Goal: Task Accomplishment & Management: Manage account settings

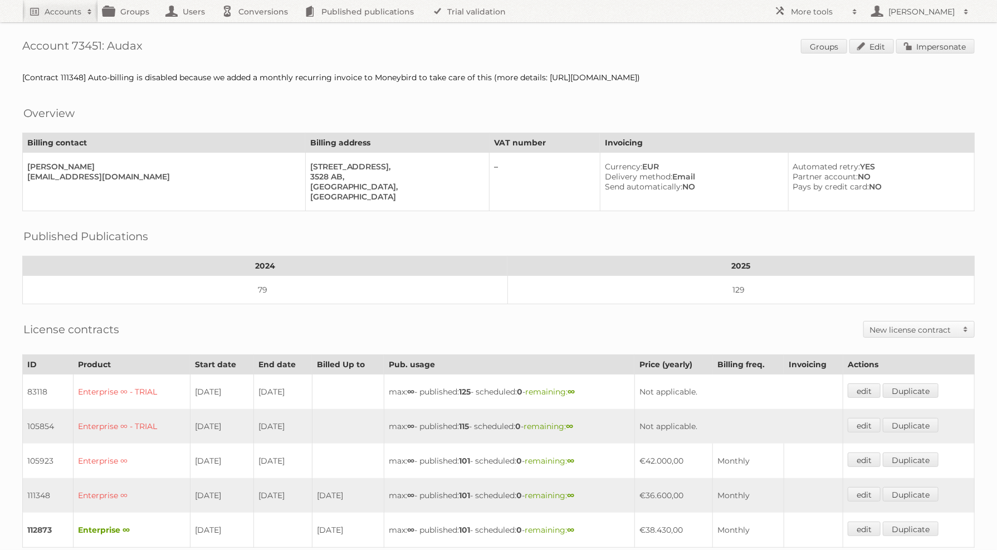
click at [955, 54] on span "Groups Edit Impersonate" at bounding box center [888, 47] width 174 height 17
click at [952, 52] on link "Impersonate" at bounding box center [935, 46] width 79 height 14
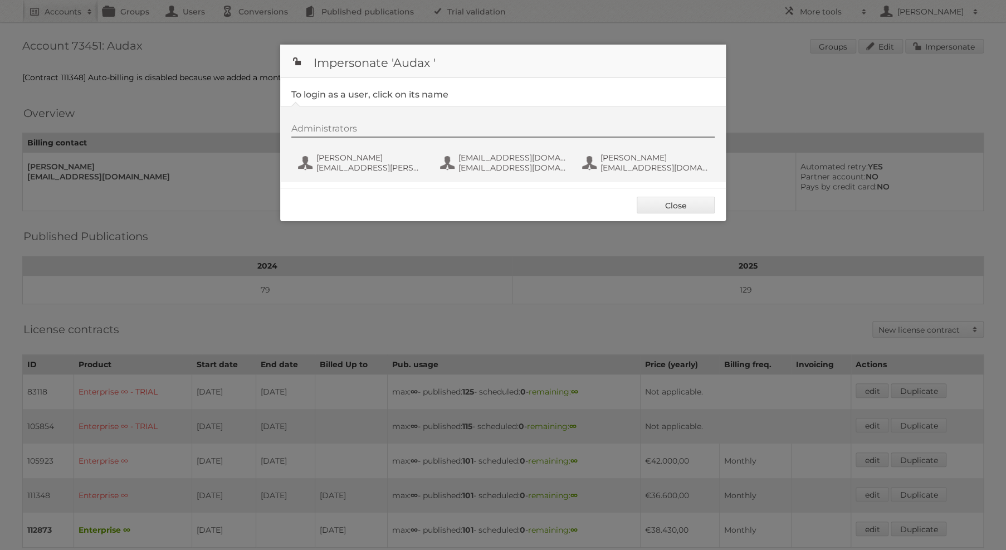
click at [492, 180] on div "Administrators Bart Linskens bart.linskens@audax.nl fs+audax@publitas.com fs+au…" at bounding box center [502, 144] width 445 height 76
click at [498, 151] on button "fs+audax@publitas.com fs+audax@publitas.com" at bounding box center [504, 162] width 131 height 22
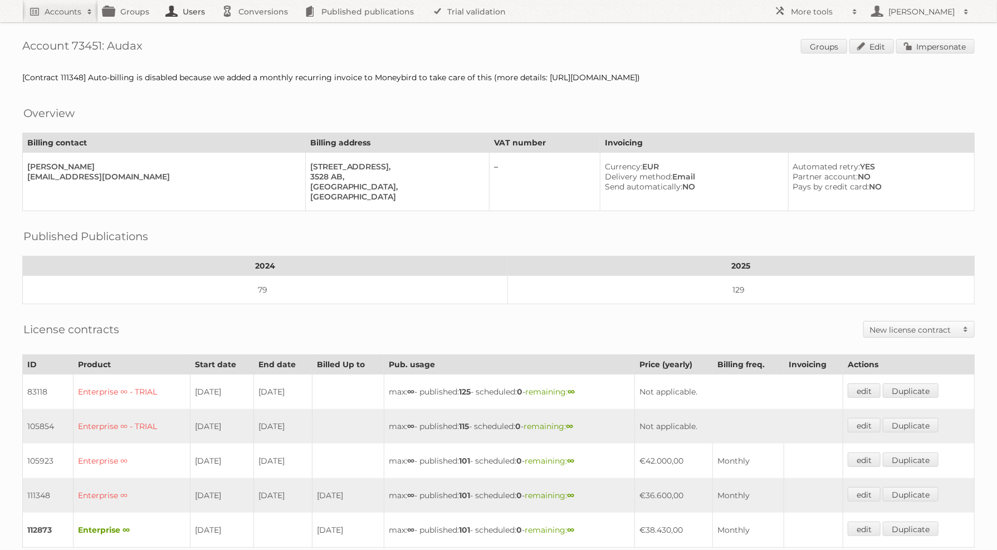
click at [178, 12] on link "Users" at bounding box center [188, 11] width 56 height 22
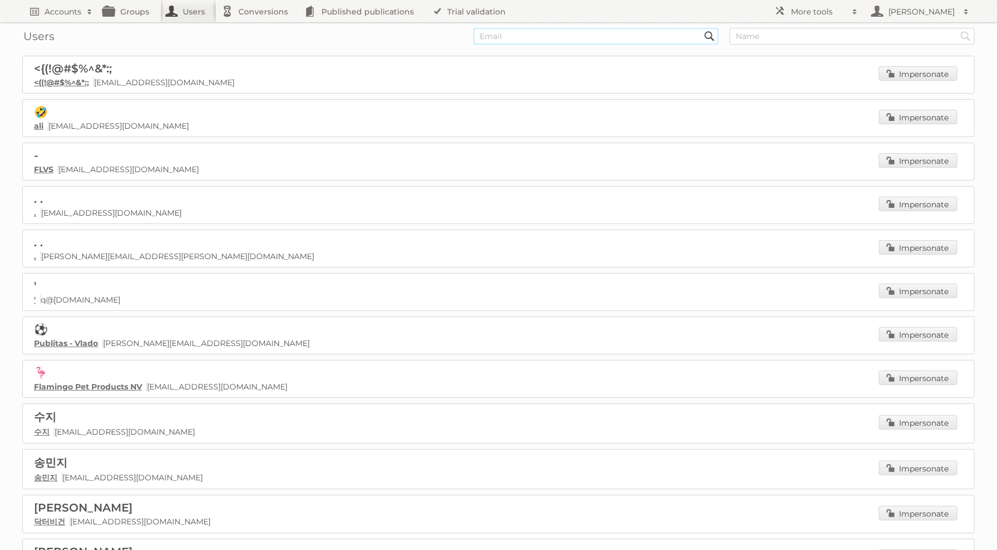
click at [592, 41] on input "text" at bounding box center [595, 36] width 245 height 17
paste input "chernandez@ktgy.com"
type input "chernandez@ktgy.com"
click at [701, 28] on input "Search" at bounding box center [709, 36] width 17 height 17
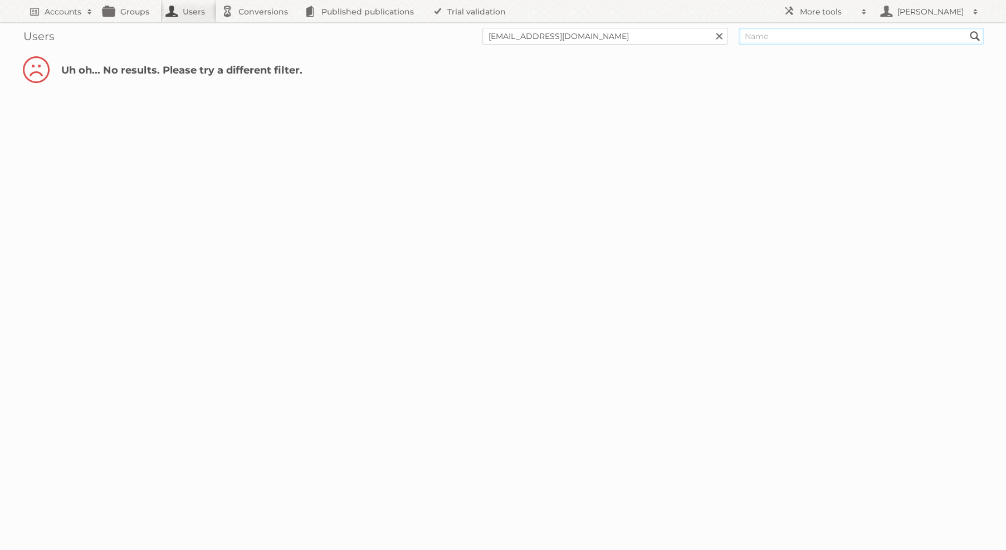
click at [773, 39] on input "text" at bounding box center [860, 36] width 245 height 17
paste input "chernandez@ktgy.com"
type input "chernandez@ktgy.com"
click at [710, 28] on input "Search" at bounding box center [718, 36] width 17 height 17
click at [723, 36] on link at bounding box center [719, 36] width 17 height 17
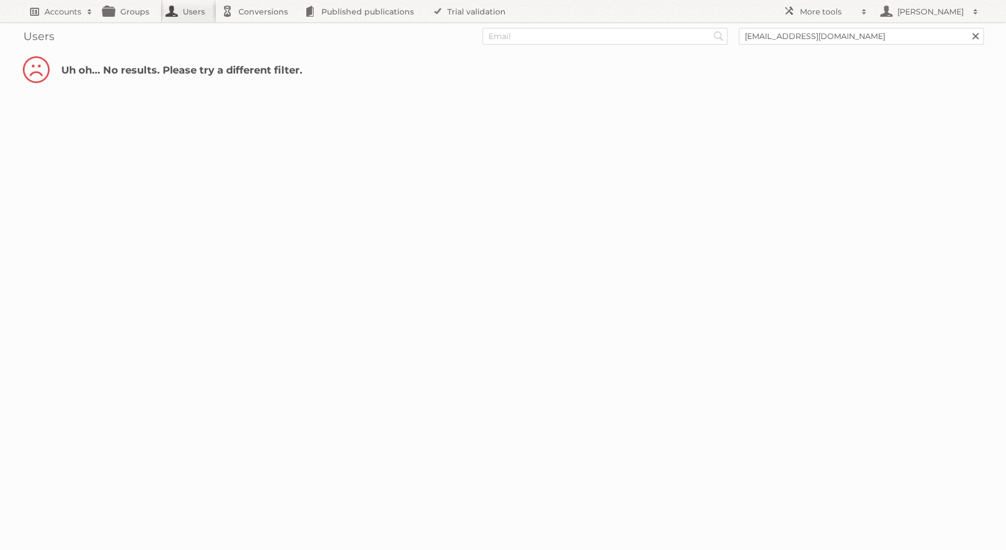
click at [65, 9] on h2 "Accounts" at bounding box center [63, 11] width 37 height 11
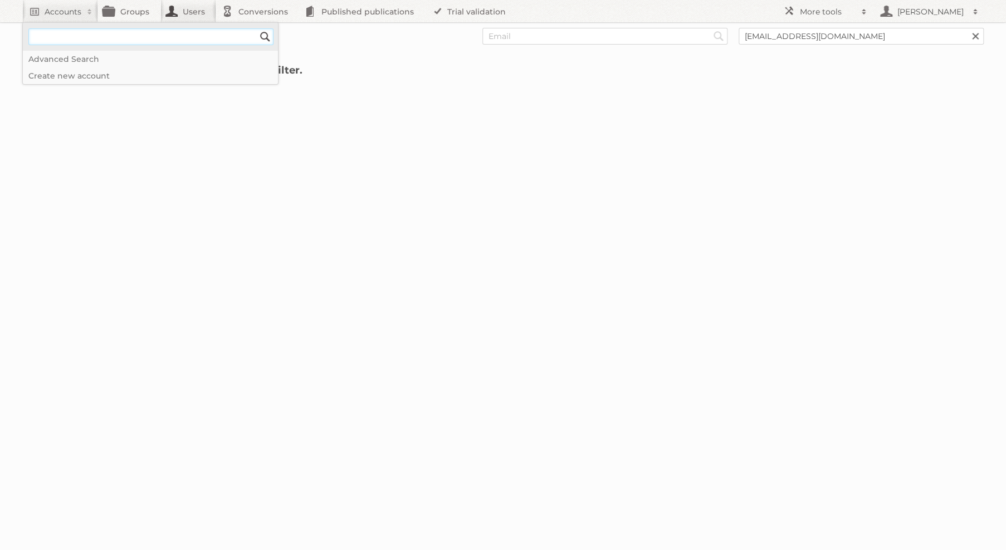
paste input"] "[EMAIL_ADDRESS][DOMAIN_NAME]"
type input"] "[EMAIL_ADDRESS][DOMAIN_NAME]"
click at [257, 28] on input "Search" at bounding box center [265, 36] width 17 height 17
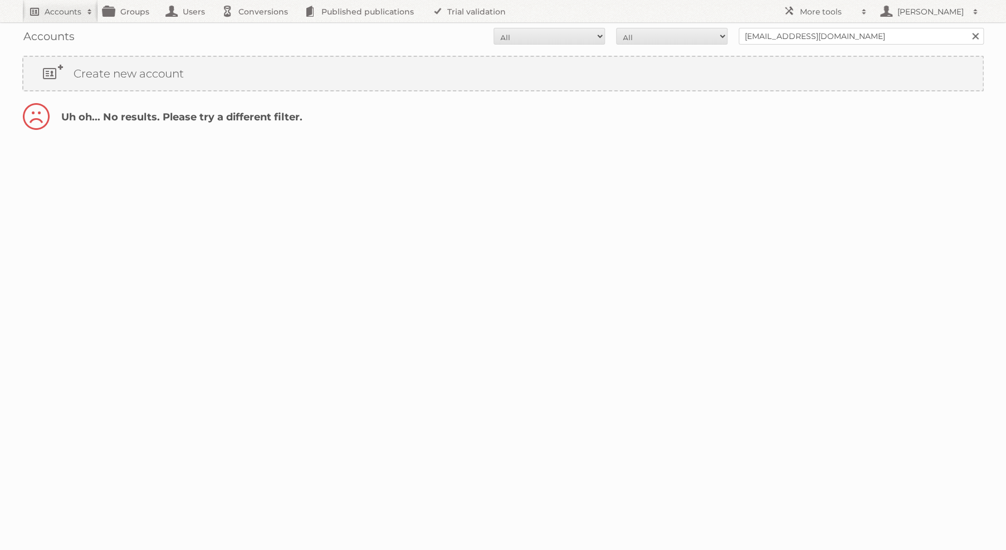
click at [79, 16] on h2 "Accounts" at bounding box center [63, 11] width 37 height 11
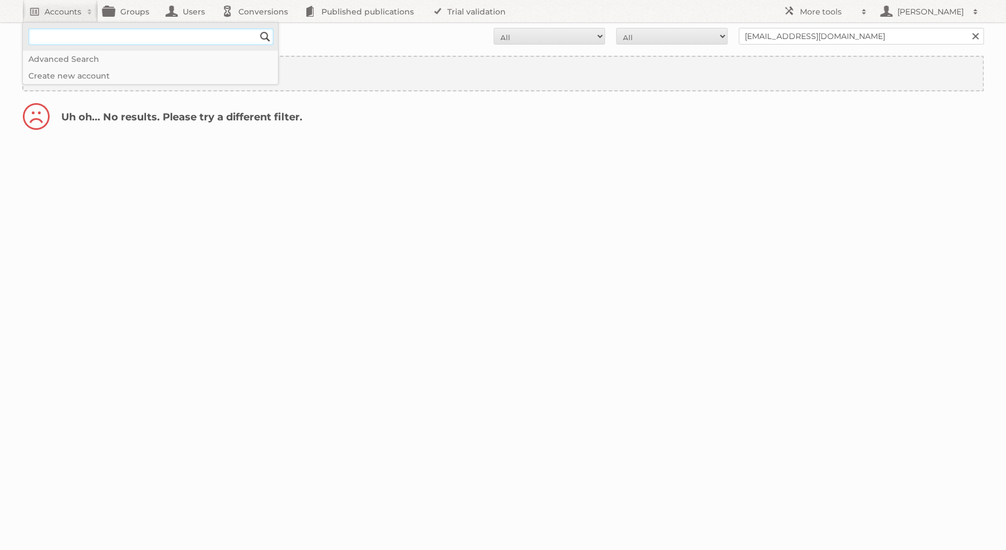
paste input"] "[EMAIL_ADDRESS][DOMAIN_NAME]"
type input"] "[EMAIL_ADDRESS][DOMAIN_NAME]"
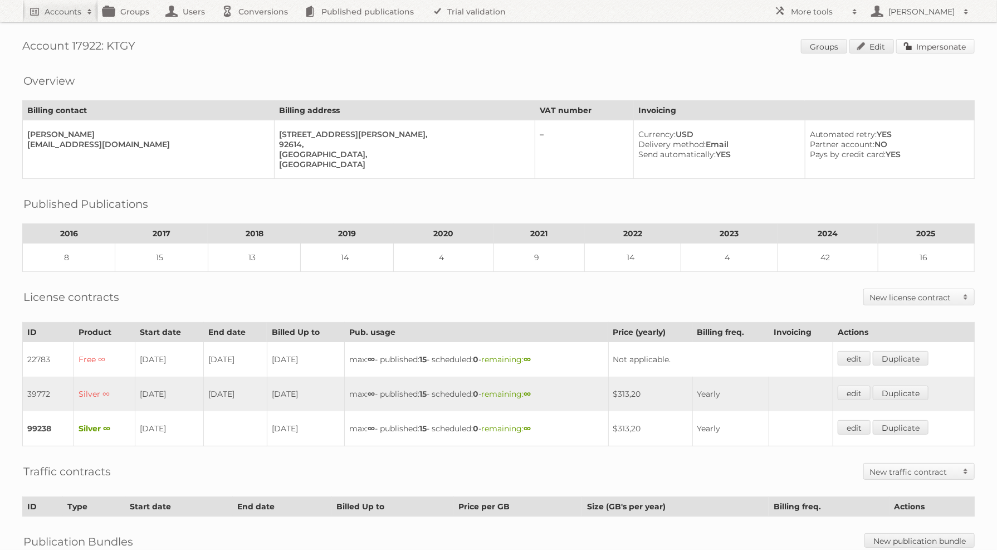
click at [912, 50] on link "Impersonate" at bounding box center [935, 46] width 79 height 14
click at [866, 46] on link "Edit" at bounding box center [871, 46] width 45 height 14
click at [72, 14] on h2 "Accounts" at bounding box center [63, 11] width 37 height 11
type input"] "ktgy"
click at [257, 28] on input "Search" at bounding box center [265, 36] width 17 height 17
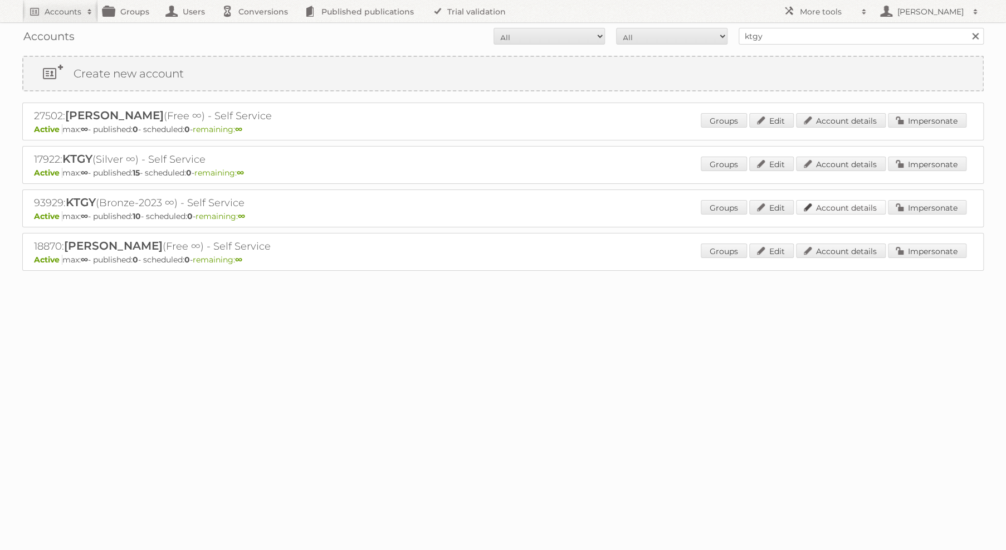
click at [839, 203] on link "Account details" at bounding box center [841, 207] width 90 height 14
click at [858, 163] on link "Account details" at bounding box center [841, 163] width 90 height 14
click at [871, 204] on link "Account details" at bounding box center [841, 207] width 90 height 14
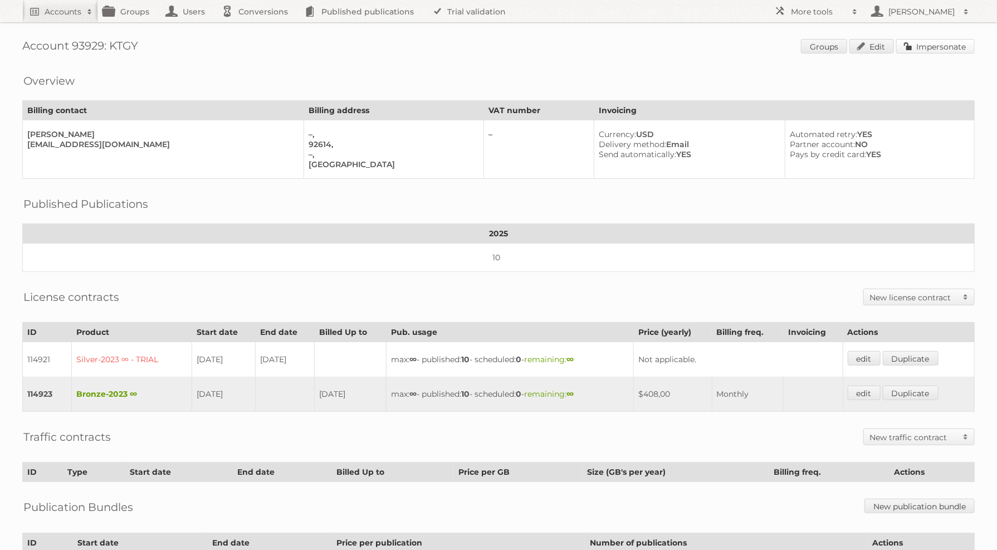
click at [936, 48] on link "Impersonate" at bounding box center [935, 46] width 79 height 14
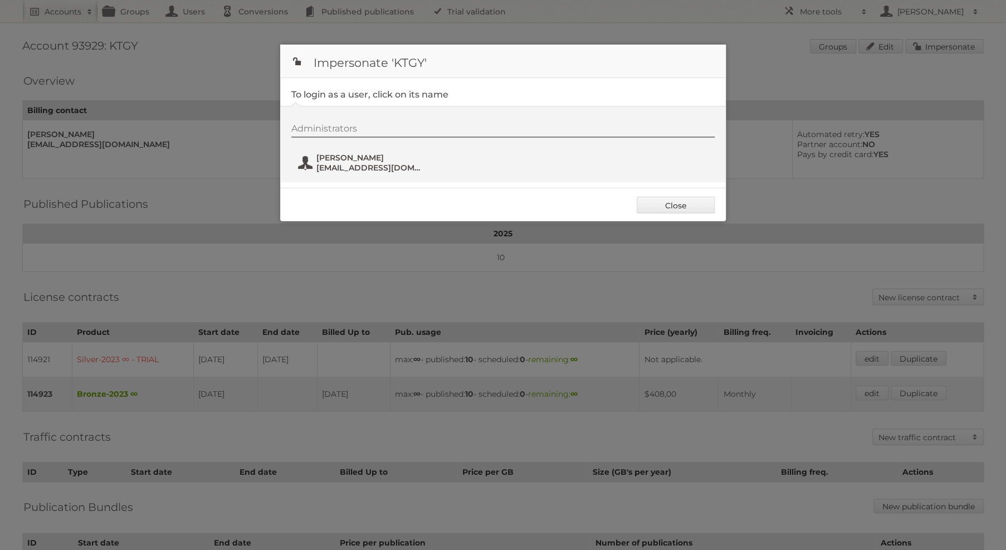
click at [373, 159] on span "Chris Hernandez" at bounding box center [370, 158] width 108 height 10
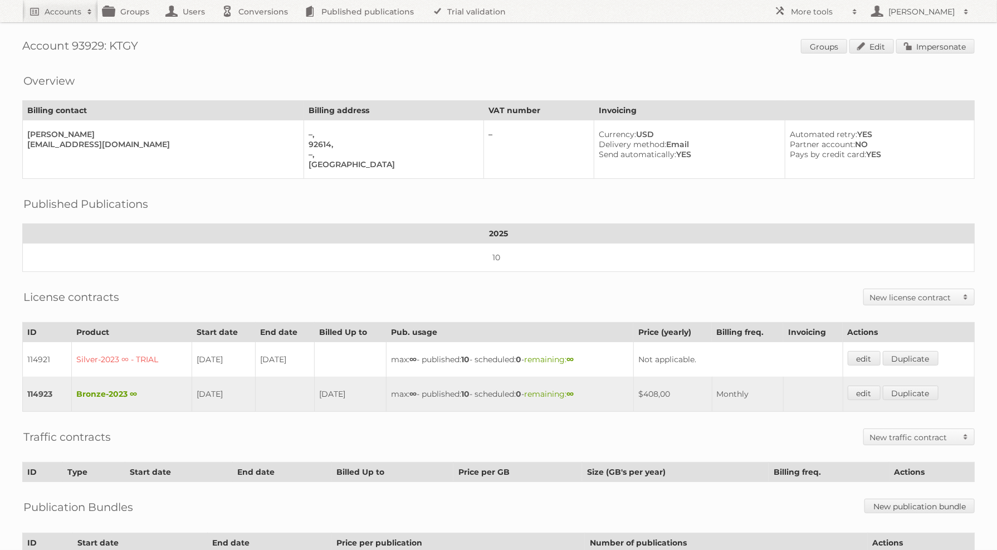
click at [344, 385] on td "24-10-2025" at bounding box center [350, 393] width 72 height 35
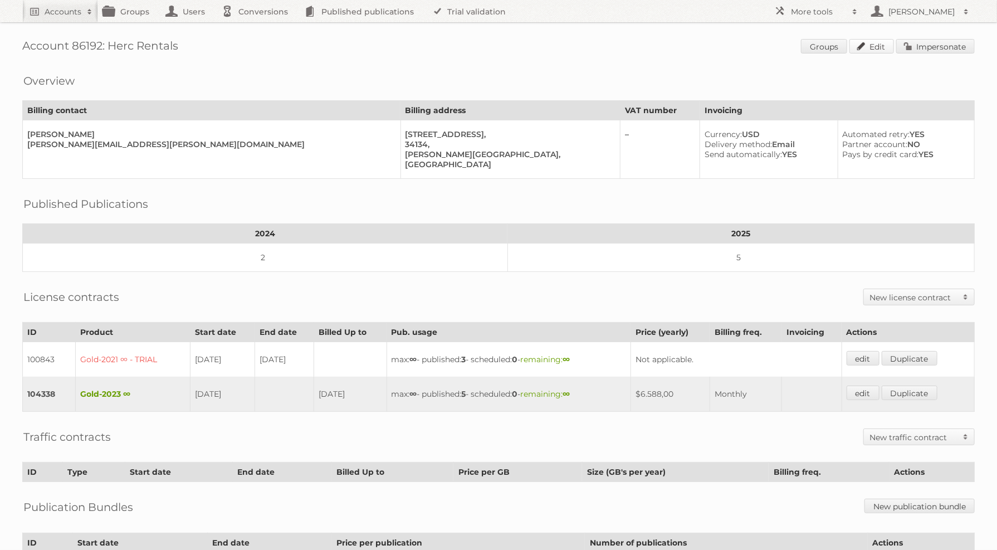
click at [876, 45] on link "Edit" at bounding box center [871, 46] width 45 height 14
click at [92, 41] on h1 "Account 86192: Herc Rentals Groups Edit Impersonate" at bounding box center [498, 47] width 952 height 17
click at [82, 49] on h1 "Account 86192: Herc Rentals Groups Edit Impersonate" at bounding box center [498, 47] width 952 height 17
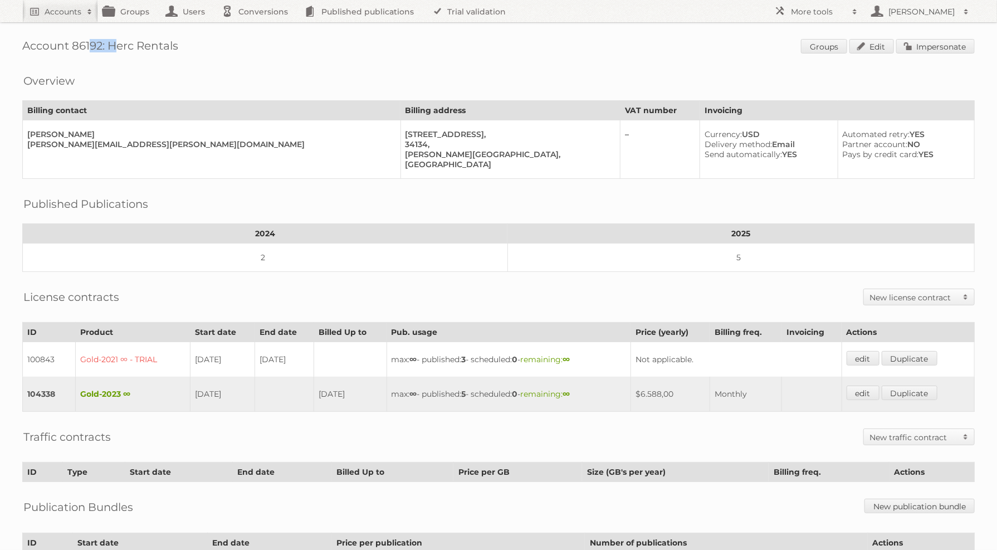
click at [82, 49] on h1 "Account 86192: Herc Rentals Groups Edit Impersonate" at bounding box center [498, 47] width 952 height 17
